Goal: Navigation & Orientation: Find specific page/section

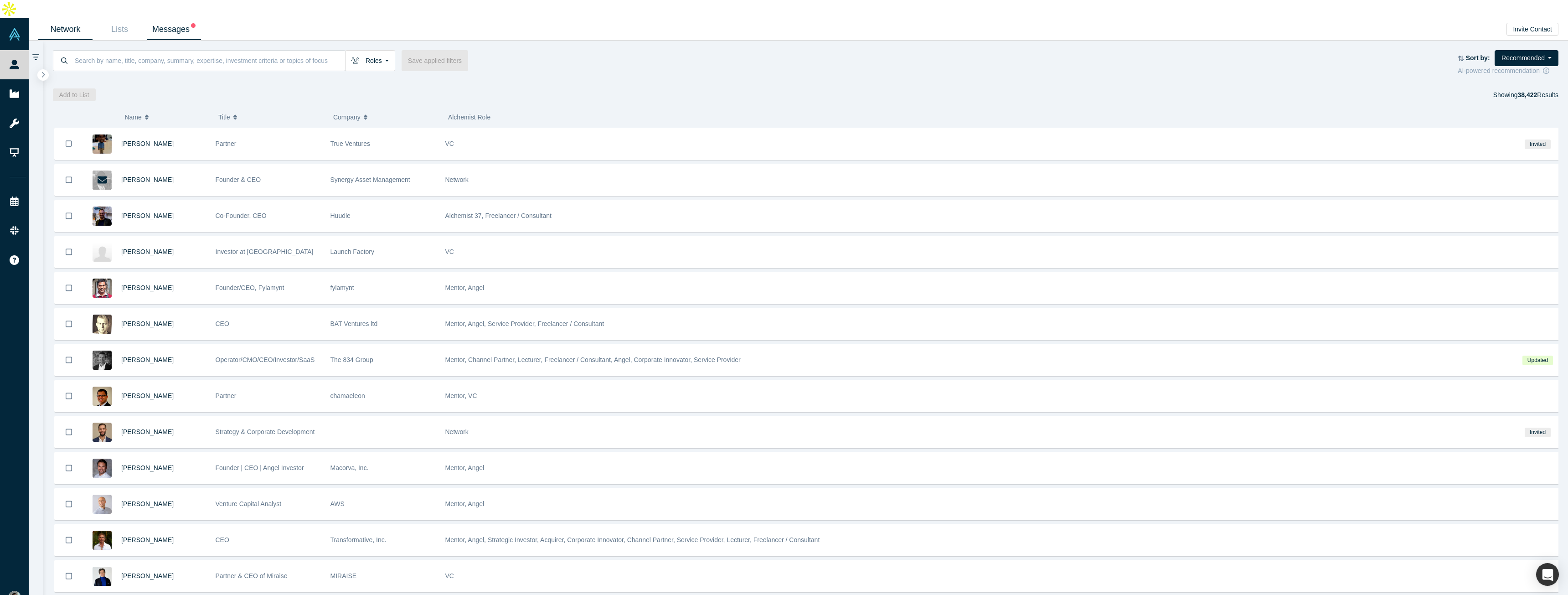
click at [180, 19] on link "Messages" at bounding box center [173, 29] width 54 height 21
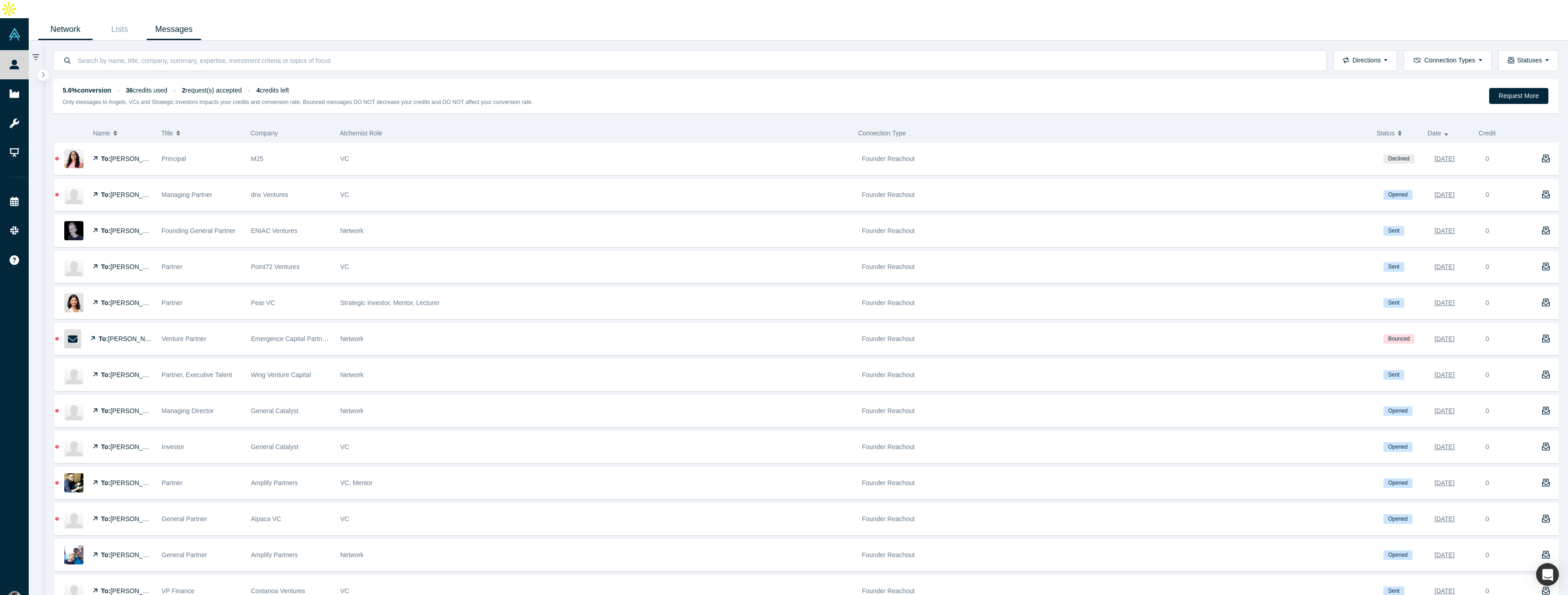
click at [66, 19] on link "Network" at bounding box center [65, 29] width 54 height 21
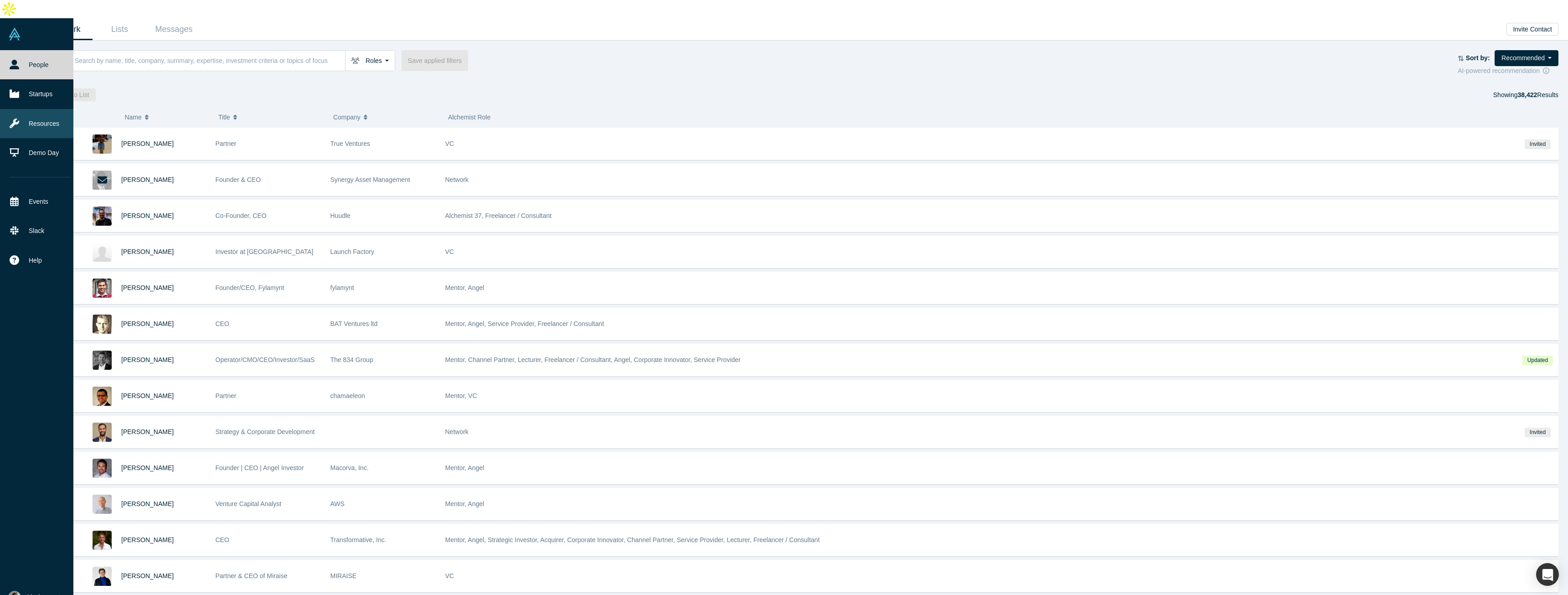
click at [40, 109] on link "Resources" at bounding box center [40, 124] width 80 height 29
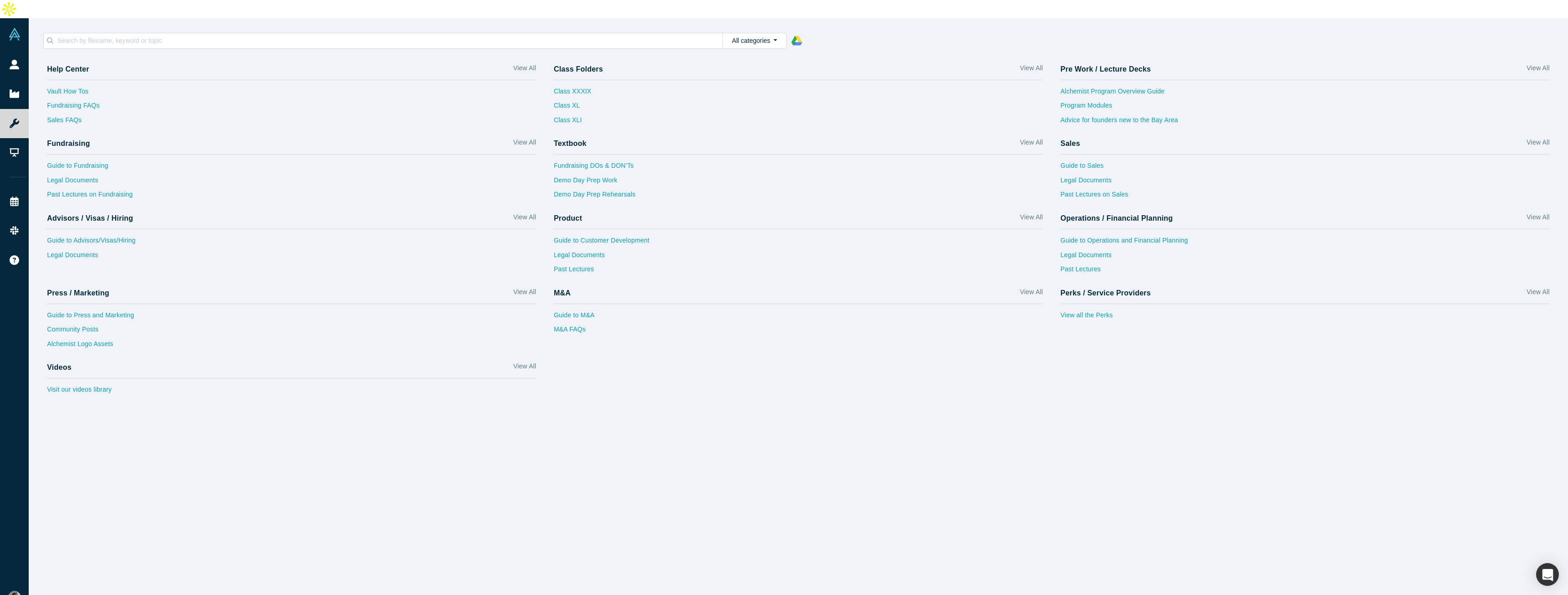
click at [273, 442] on div "Help Center View All Vault How Tos Fundraising FAQs Sales FAQs Class Folders Vi…" at bounding box center [798, 334] width 1539 height 560
click at [88, 175] on link "Legal Documents" at bounding box center [292, 183] width 489 height 15
click at [175, 431] on div "Help Center View All Vault How Tos Fundraising FAQs Sales FAQs Class Folders Vi…" at bounding box center [798, 334] width 1539 height 560
drag, startPoint x: 357, startPoint y: 425, endPoint x: 327, endPoint y: 419, distance: 30.6
click at [357, 425] on div "Help Center View All Vault How Tos Fundraising FAQs Sales FAQs Class Folders Vi…" at bounding box center [798, 334] width 1539 height 560
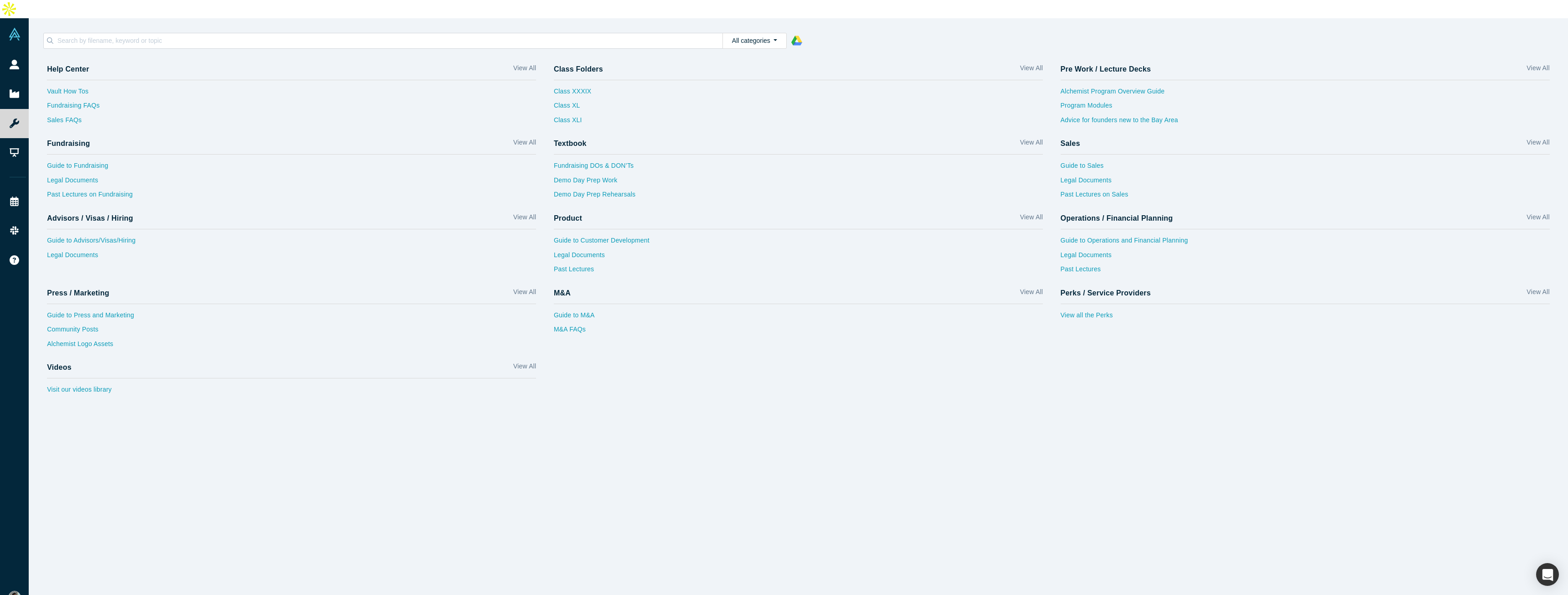
click at [518, 415] on div "Help Center View All Vault How Tos Fundraising FAQs Sales FAQs Class Folders Vi…" at bounding box center [798, 334] width 1539 height 560
click at [147, 392] on div "Help Center View All Vault How Tos Fundraising FAQs Sales FAQs Class Folders Vi…" at bounding box center [798, 334] width 1539 height 560
